Goal: Task Accomplishment & Management: Use online tool/utility

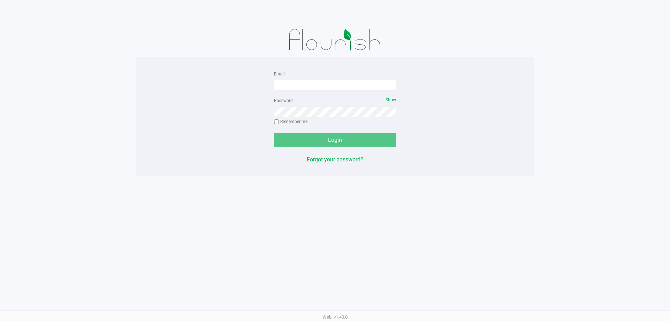
click at [294, 92] on form "Email Password Show Remember me Login" at bounding box center [335, 108] width 122 height 78
click at [292, 88] on input "Email" at bounding box center [335, 85] width 122 height 10
type input "arice@liveparallel.com"
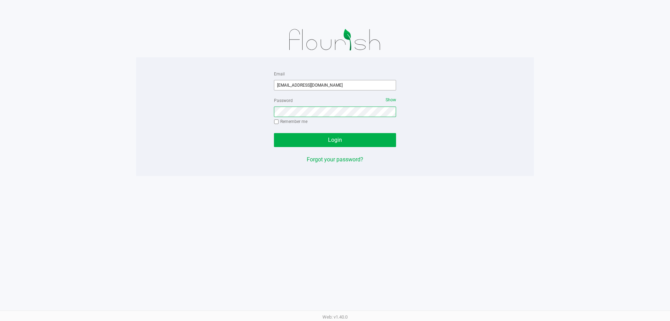
click at [274, 133] on button "Login" at bounding box center [335, 140] width 122 height 14
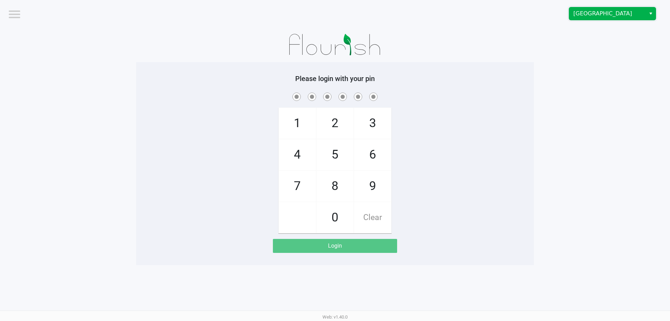
click at [615, 16] on span "Deerfield Beach WC" at bounding box center [608, 13] width 68 height 8
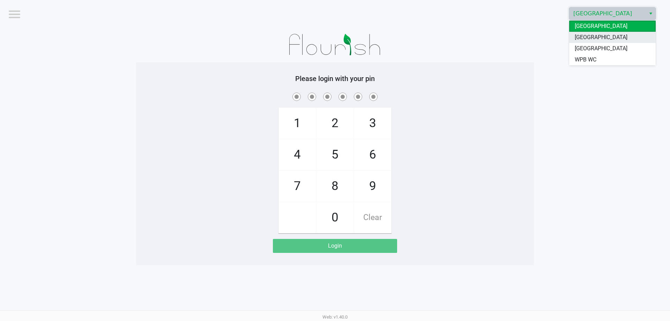
click at [608, 40] on span "North Palm Beach WC" at bounding box center [601, 37] width 53 height 8
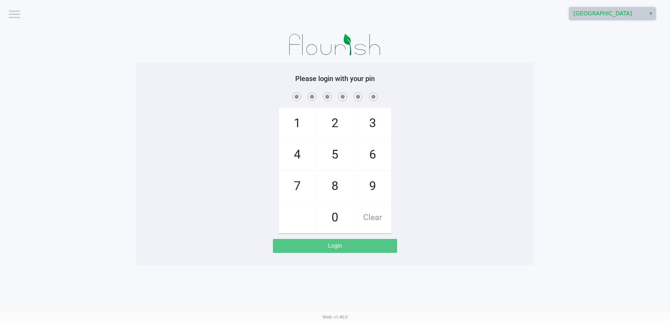
click at [477, 103] on div "1 4 7 2 5 8 0 3 6 9 Clear" at bounding box center [335, 162] width 398 height 142
